Goal: Task Accomplishment & Management: Complete application form

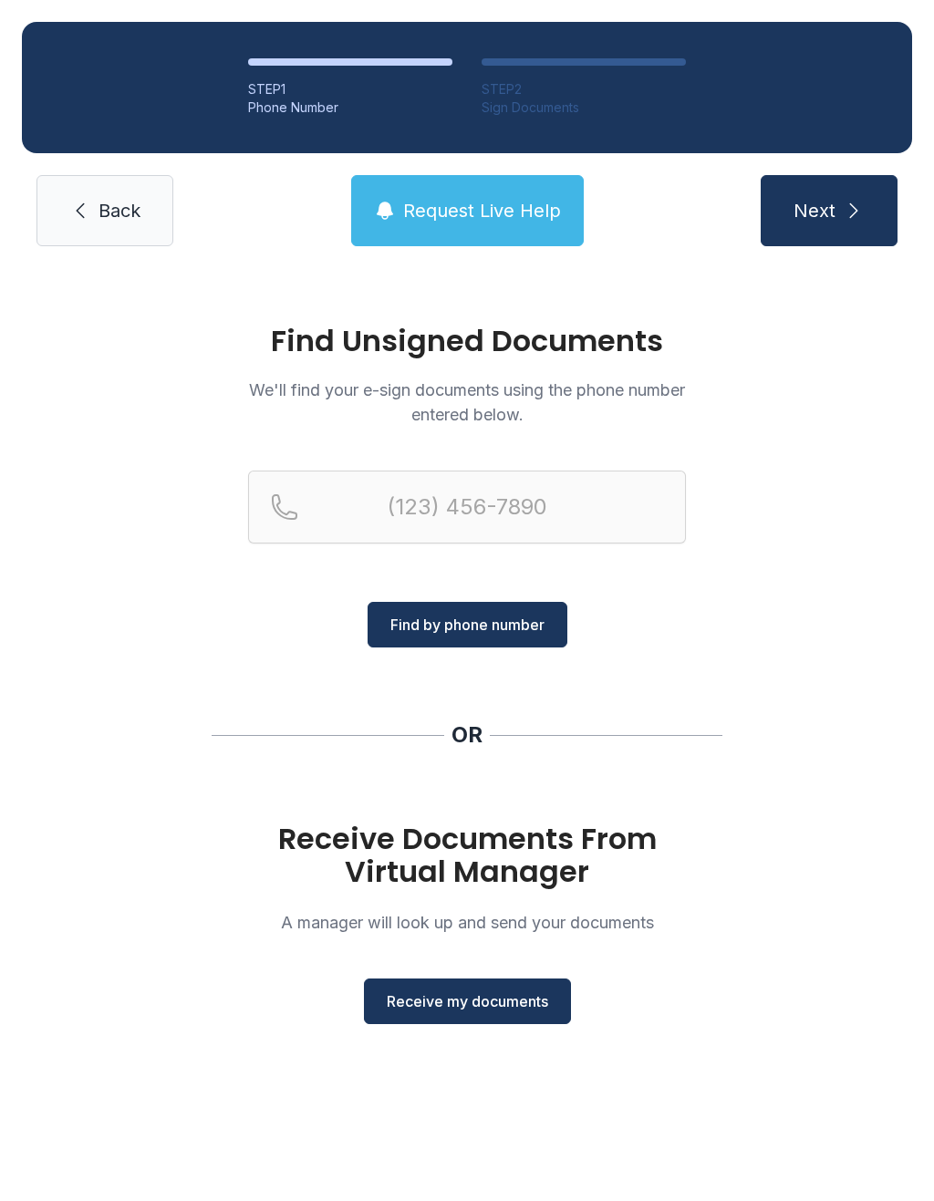
click at [472, 1008] on span "Receive my documents" at bounding box center [467, 1001] width 161 height 22
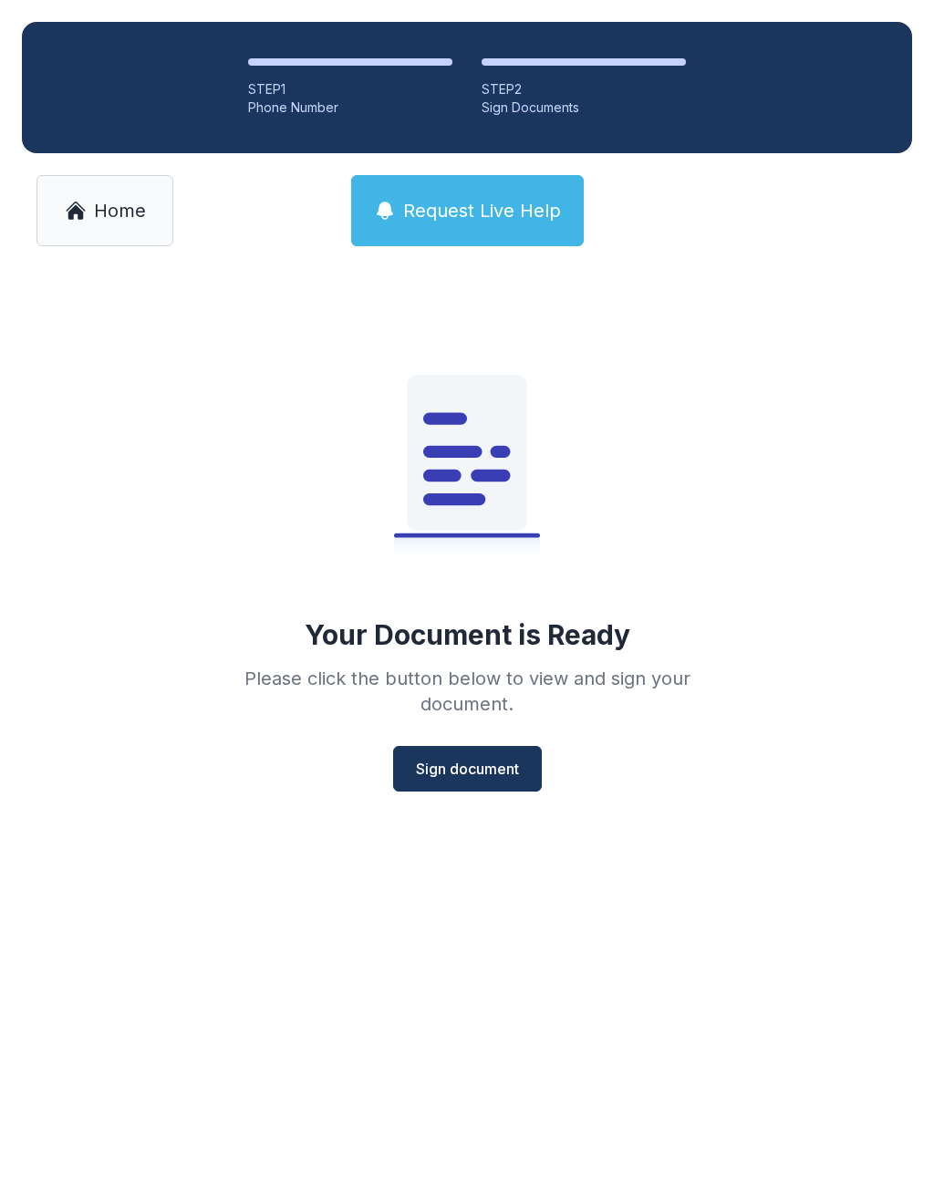
click at [471, 770] on span "Sign document" at bounding box center [467, 769] width 103 height 22
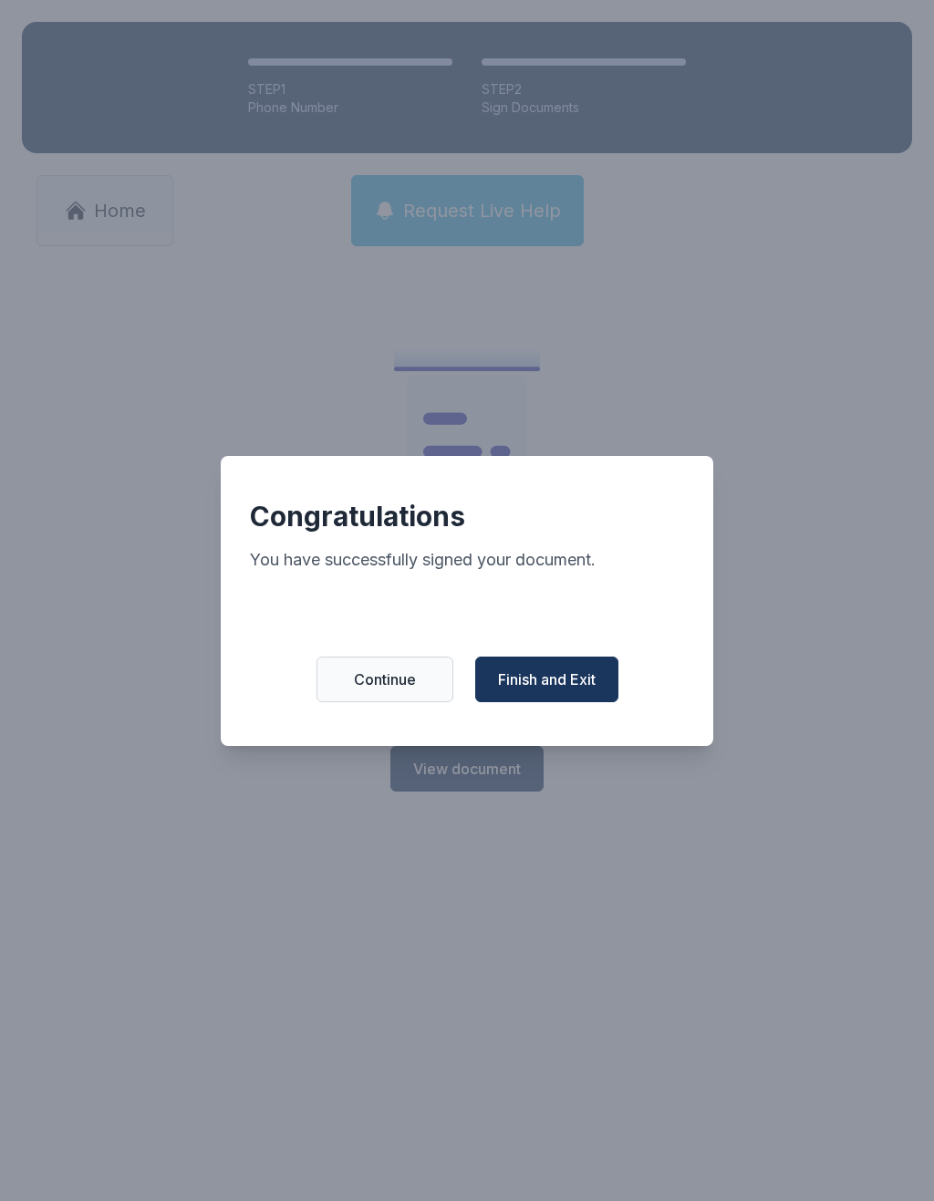
click at [534, 668] on button "Finish and Exit" at bounding box center [546, 680] width 143 height 46
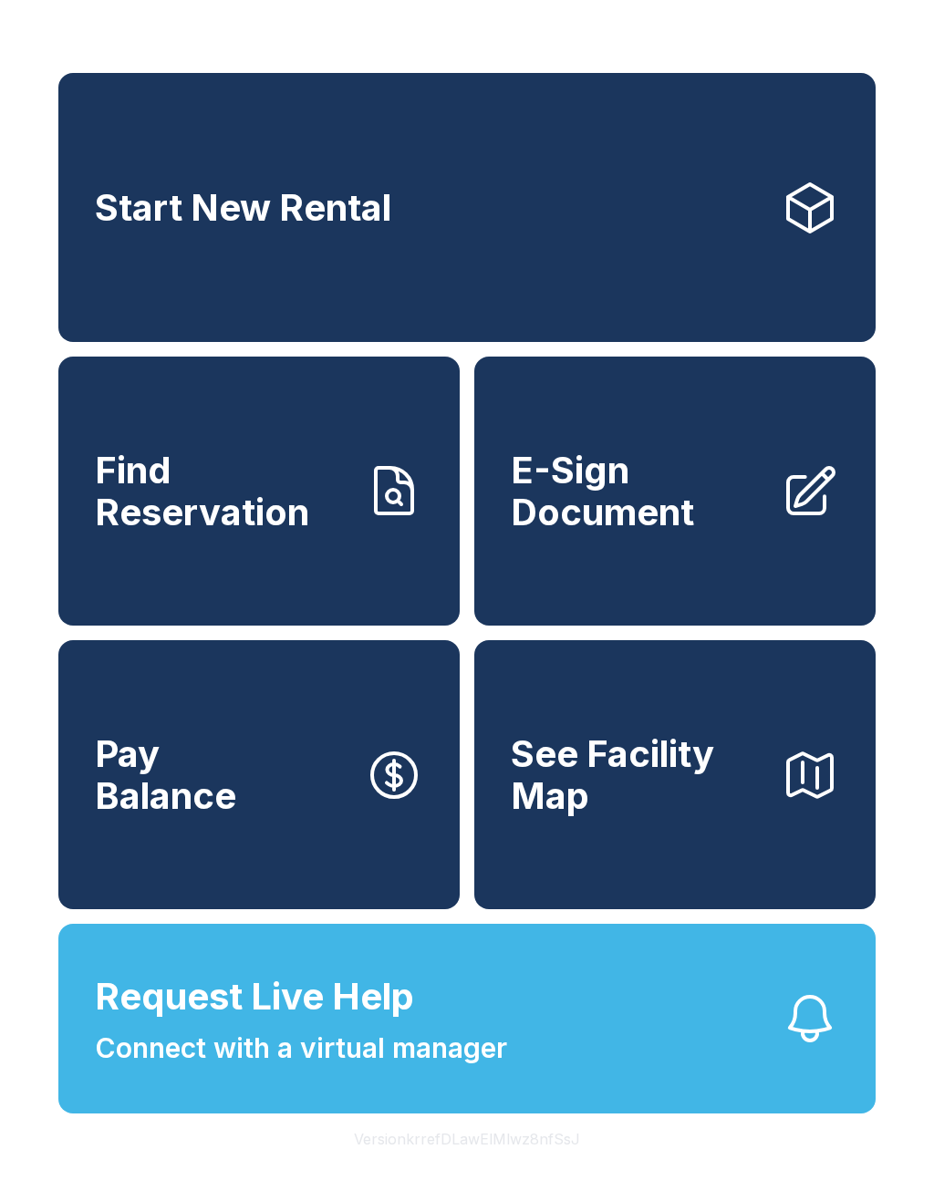
click at [620, 533] on span "E-Sign Document" at bounding box center [638, 491] width 255 height 83
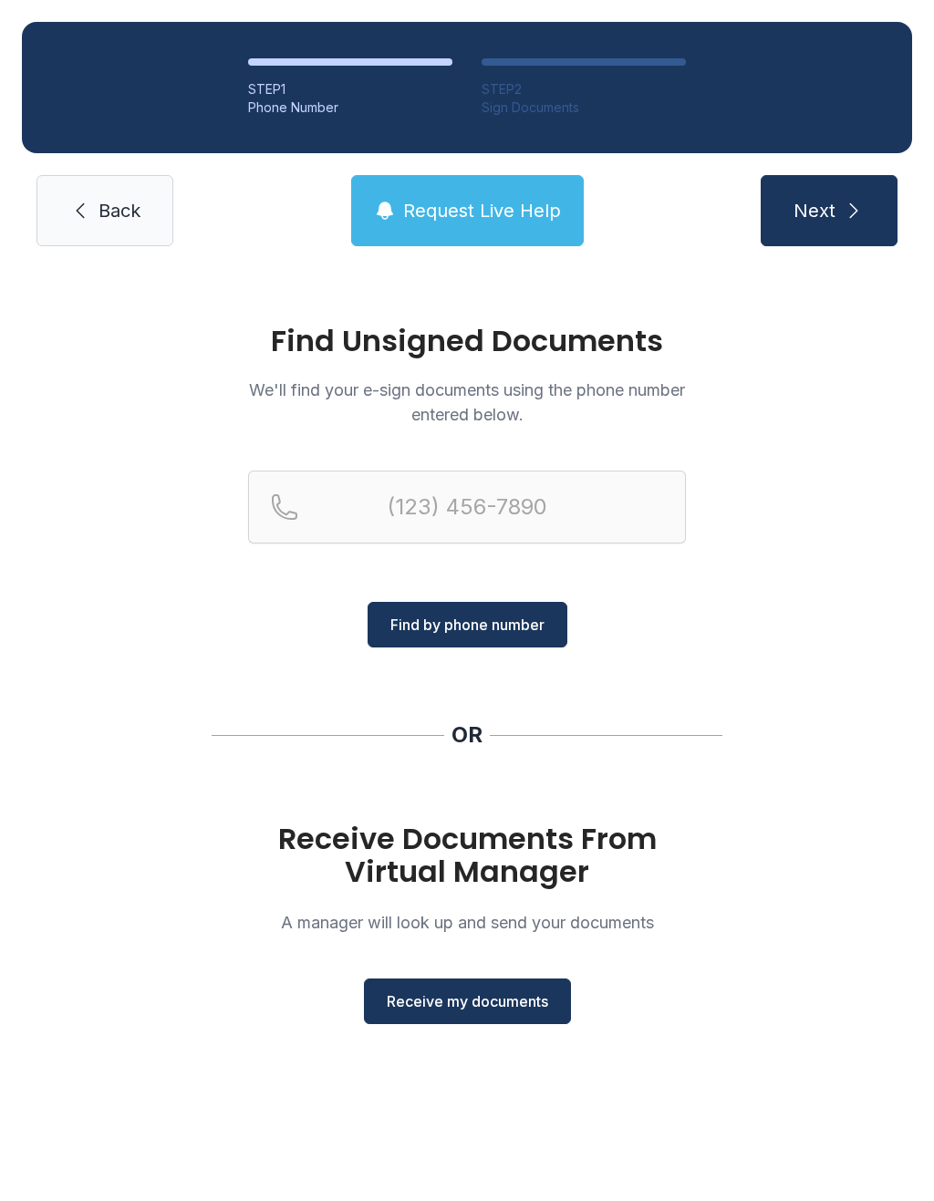
click at [483, 999] on span "Receive my documents" at bounding box center [467, 1001] width 161 height 22
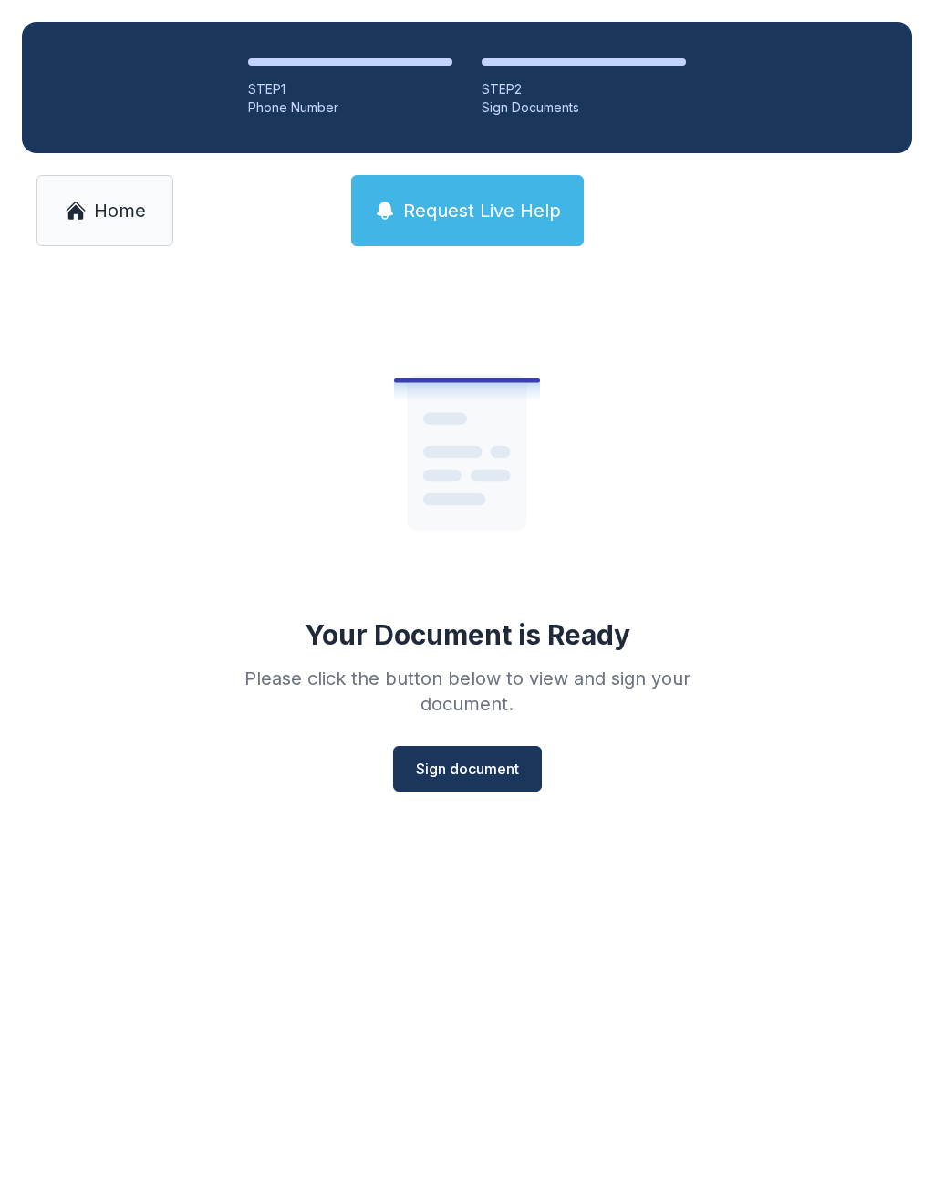
click at [466, 765] on span "Sign document" at bounding box center [467, 769] width 103 height 22
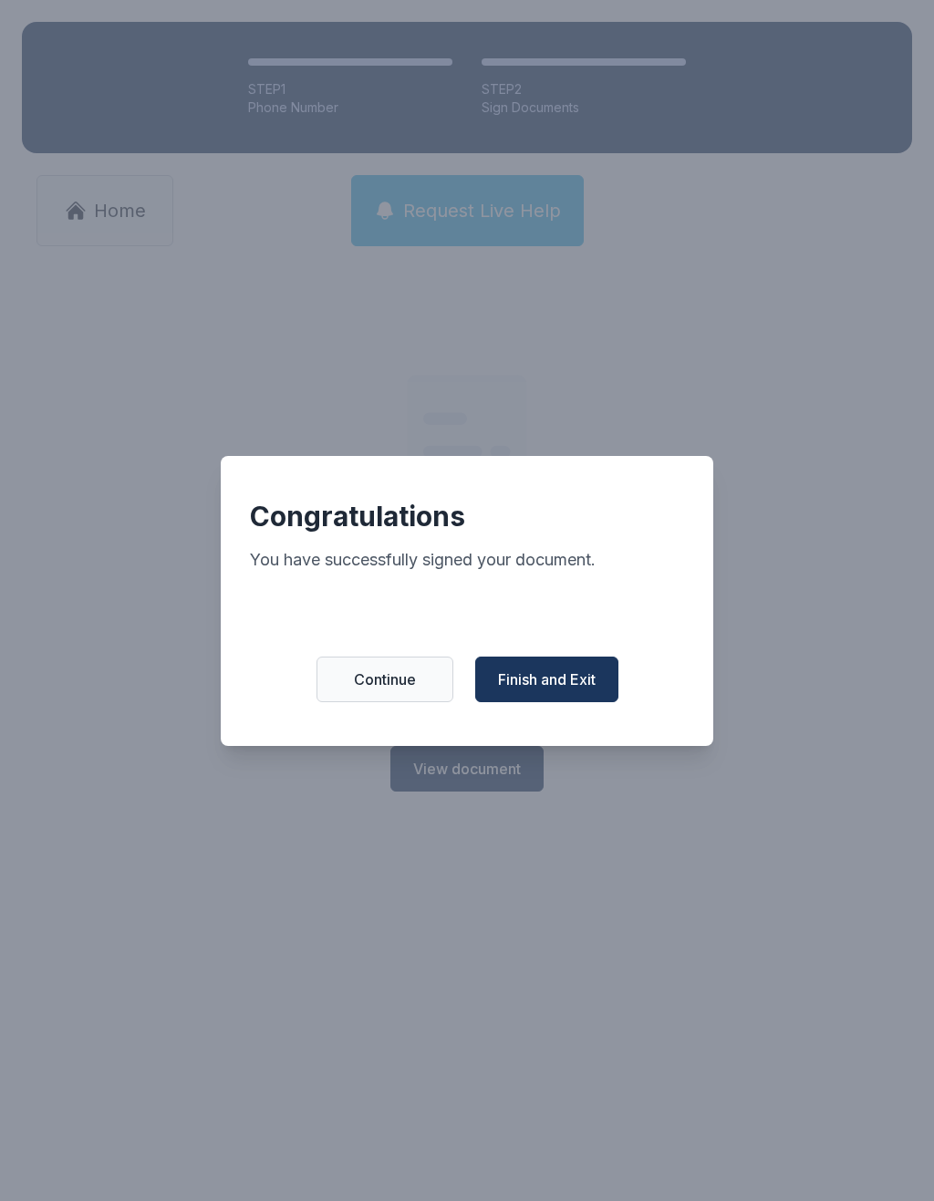
click at [544, 690] on span "Finish and Exit" at bounding box center [547, 679] width 98 height 22
